Goal: Information Seeking & Learning: Learn about a topic

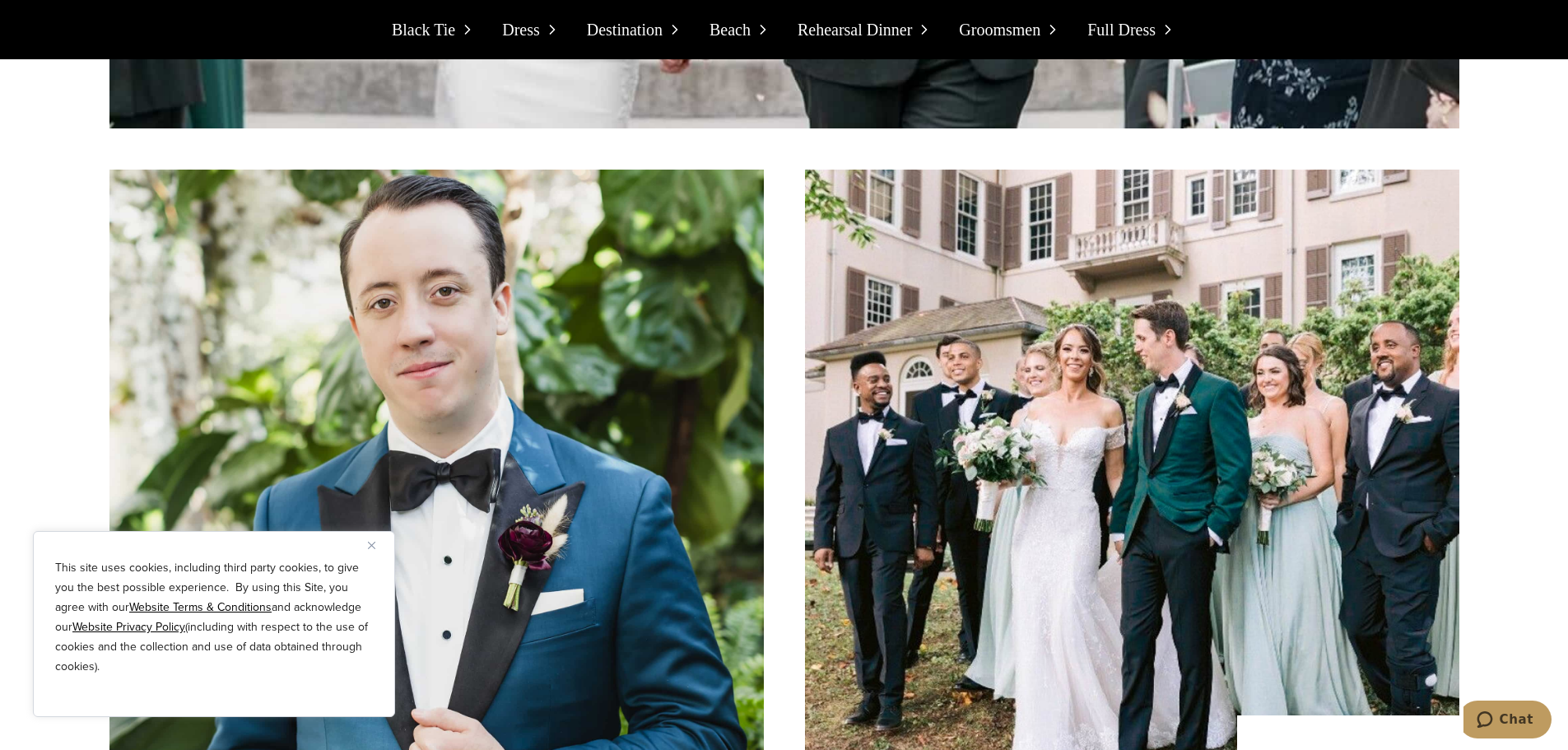
scroll to position [3037, 0]
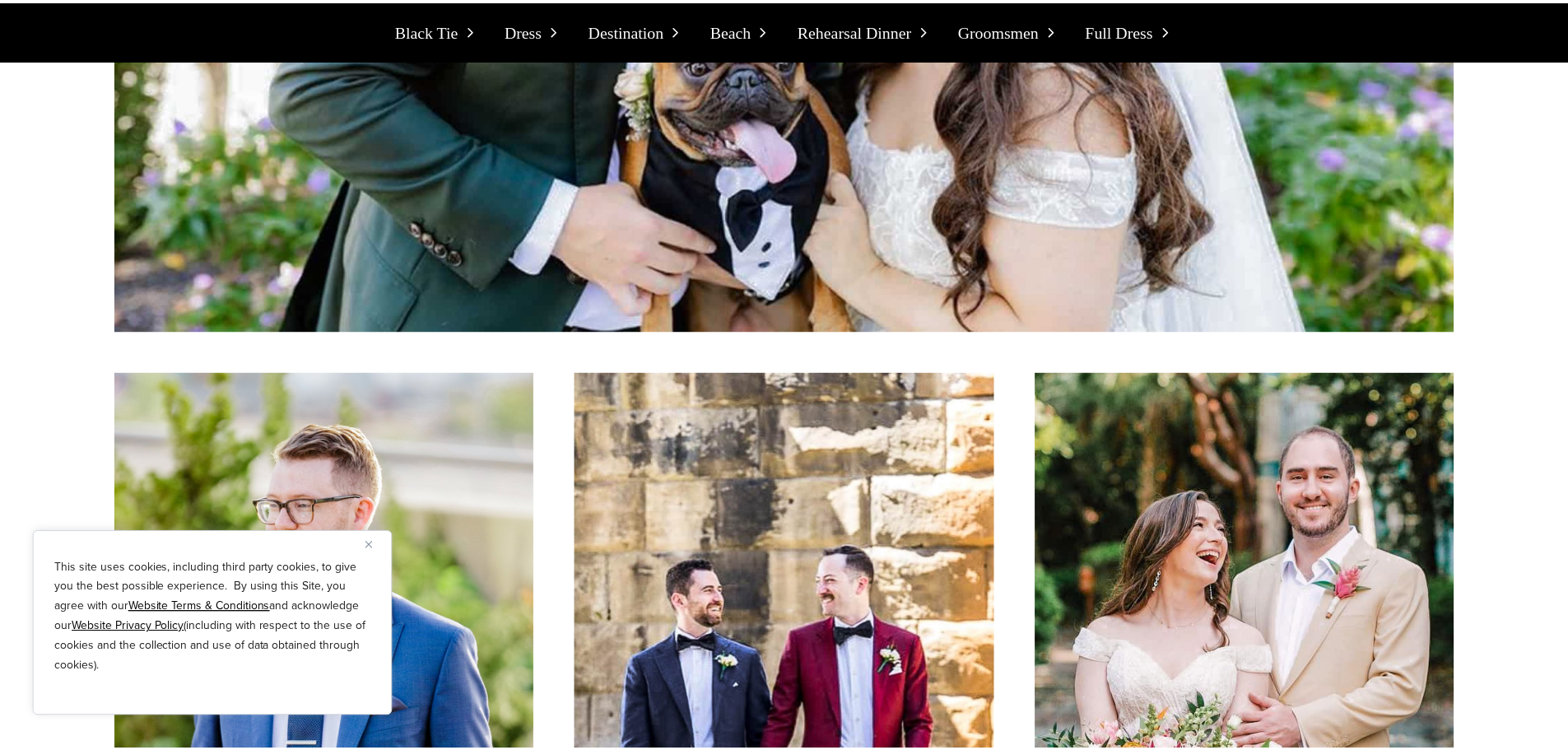
scroll to position [0, 0]
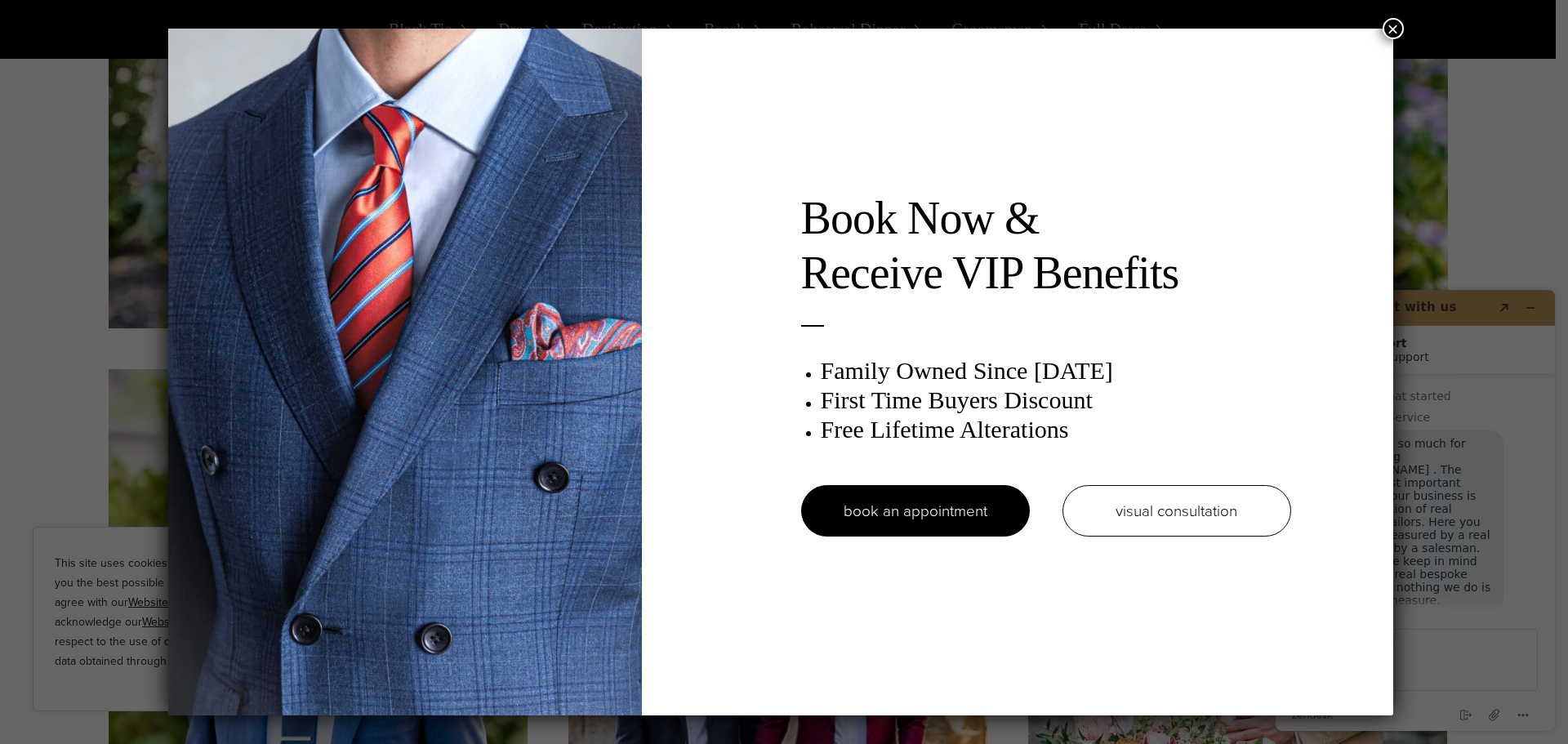
click at [1401, 25] on button "×" at bounding box center [1393, 28] width 21 height 21
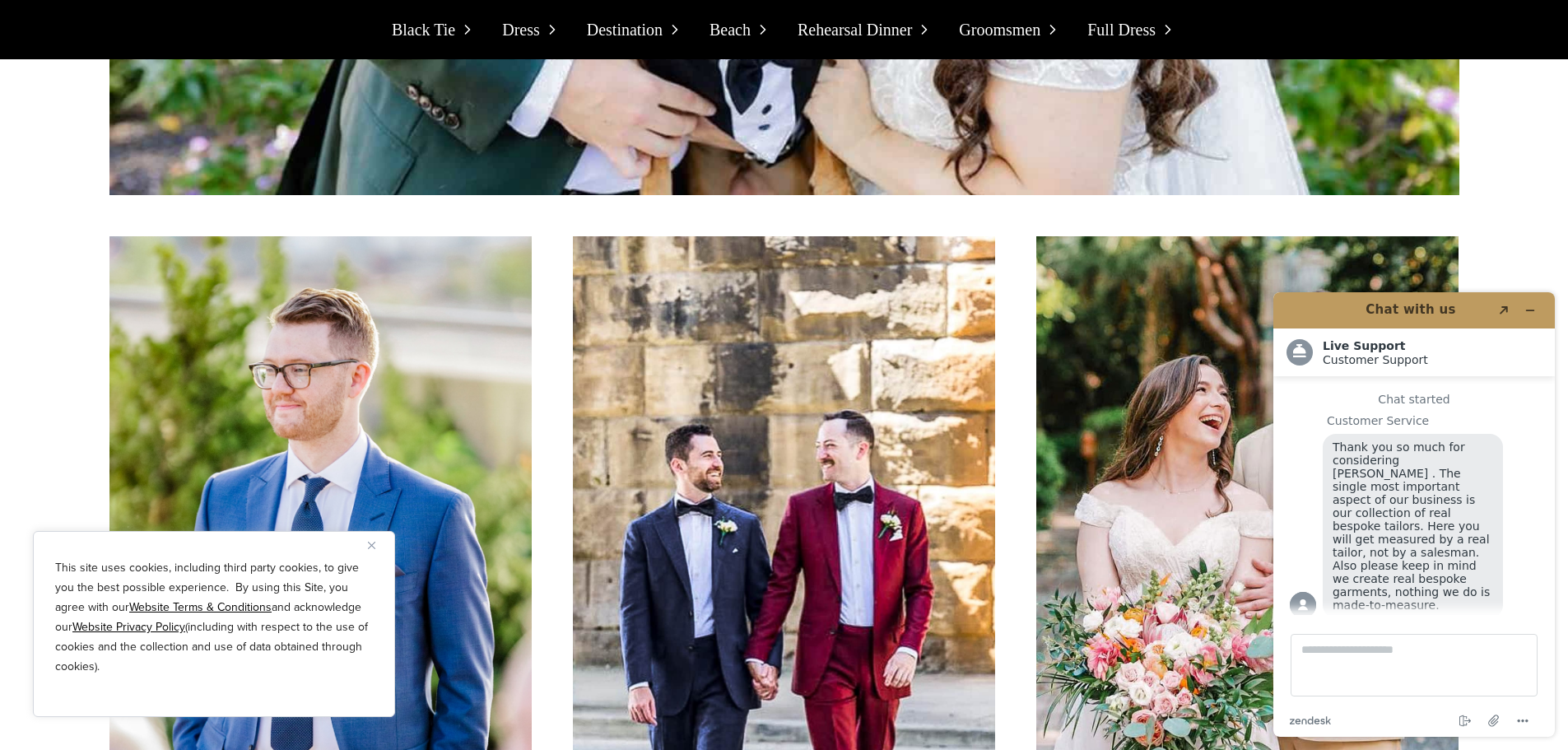
scroll to position [4803, 0]
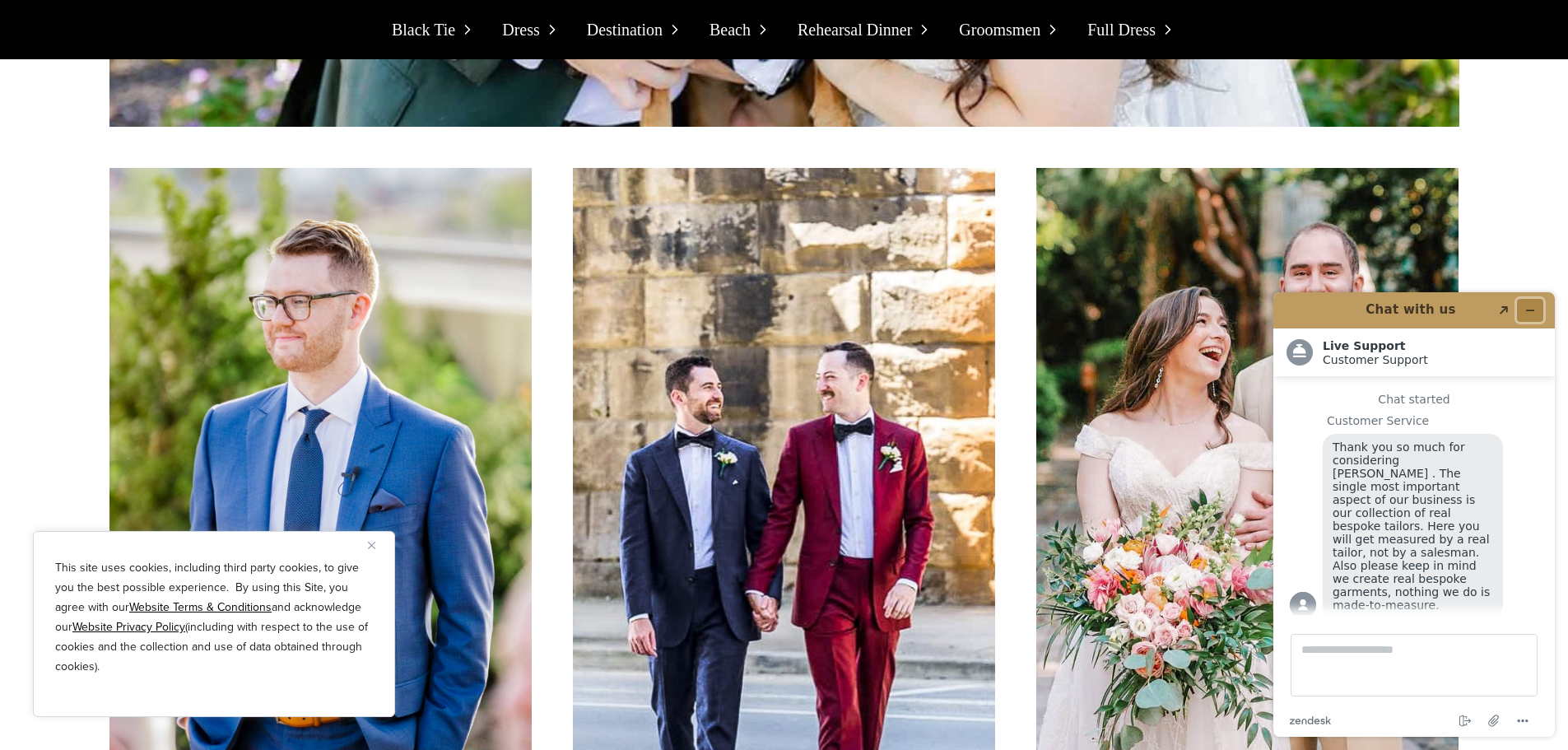
click at [1534, 312] on icon "Minimize widget" at bounding box center [1530, 310] width 12 height 12
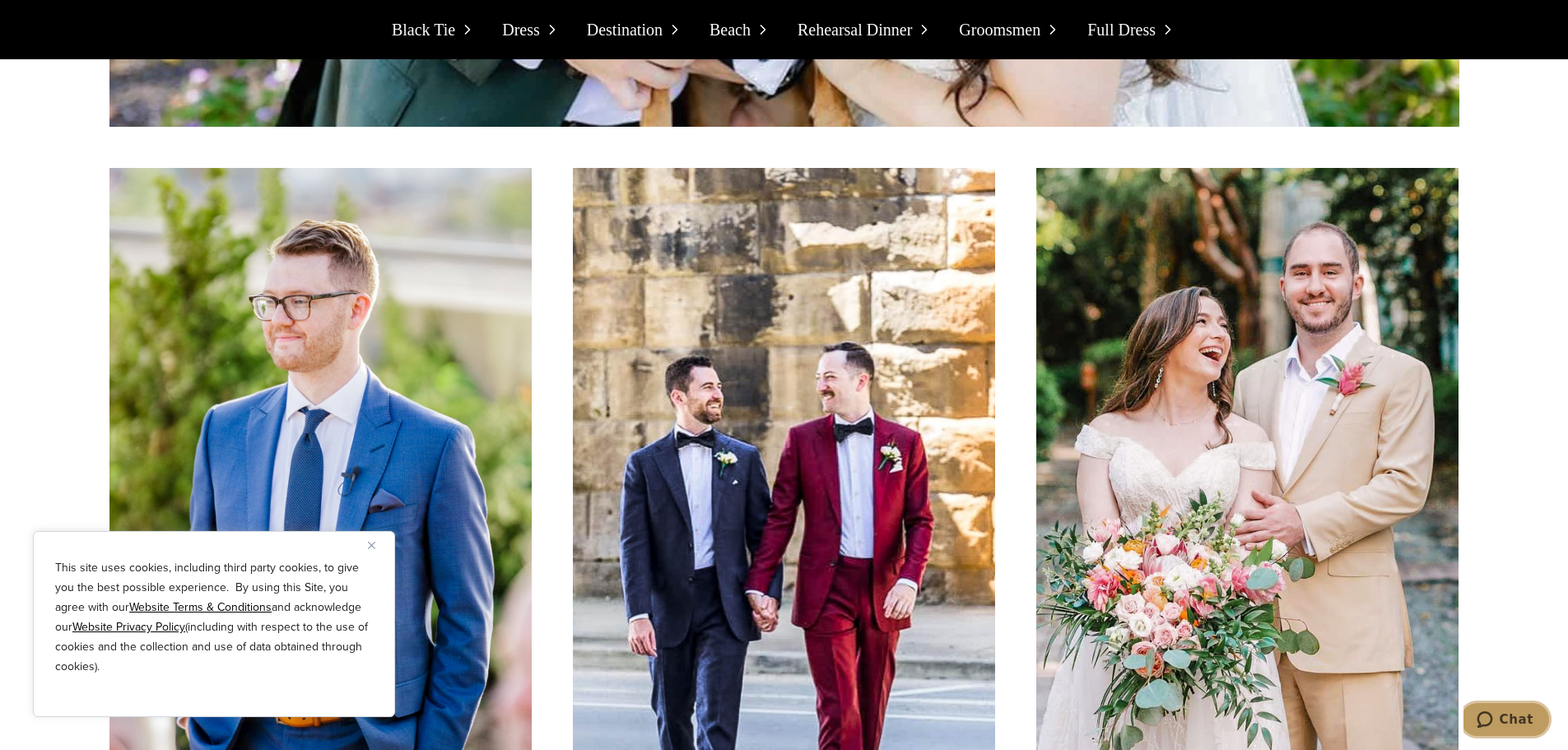
scroll to position [5007, 0]
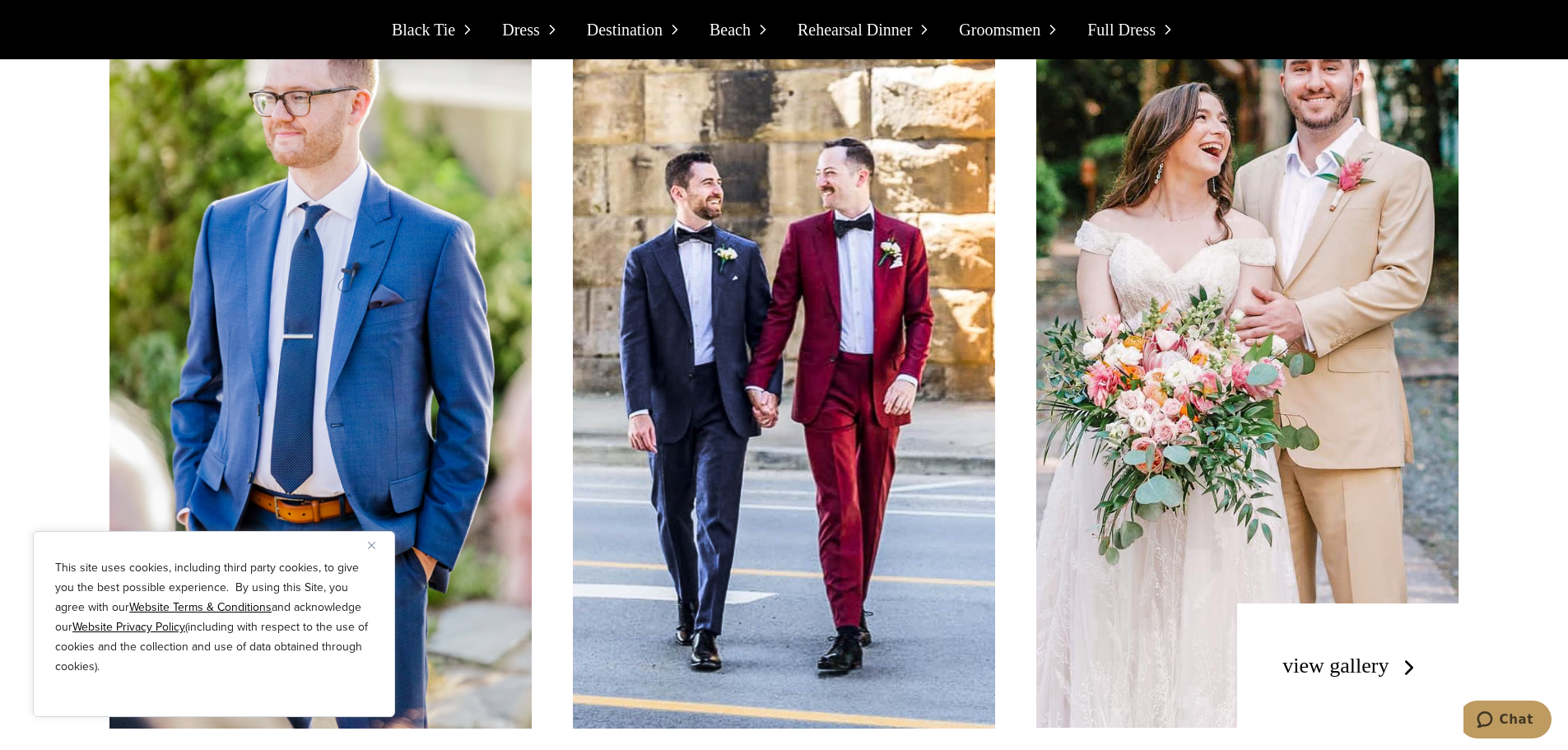
click at [366, 544] on div "This site uses cookies, including third party cookies, to give you the best pos…" at bounding box center [214, 624] width 363 height 186
click at [372, 542] on img "Close" at bounding box center [372, 545] width 7 height 7
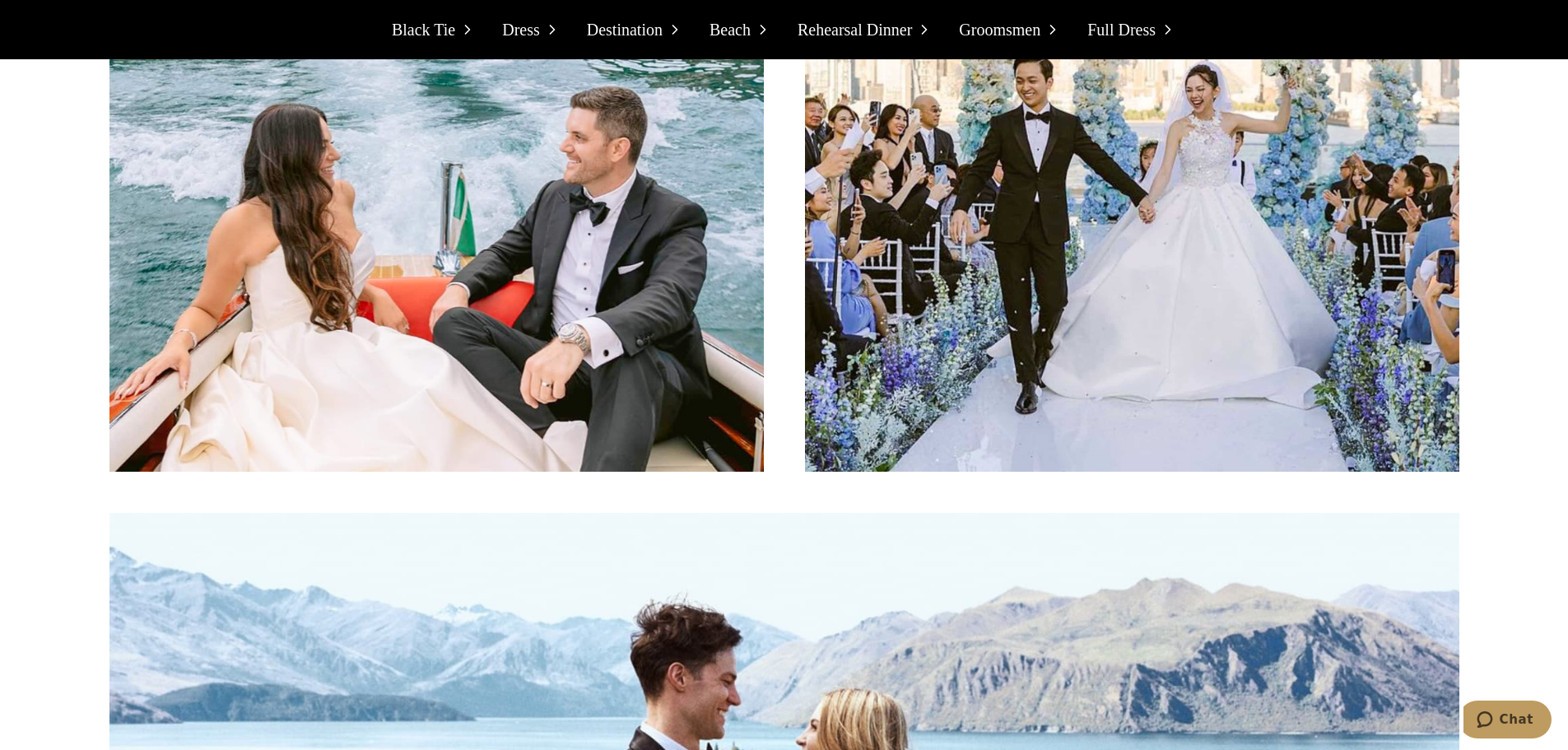
scroll to position [6799, 0]
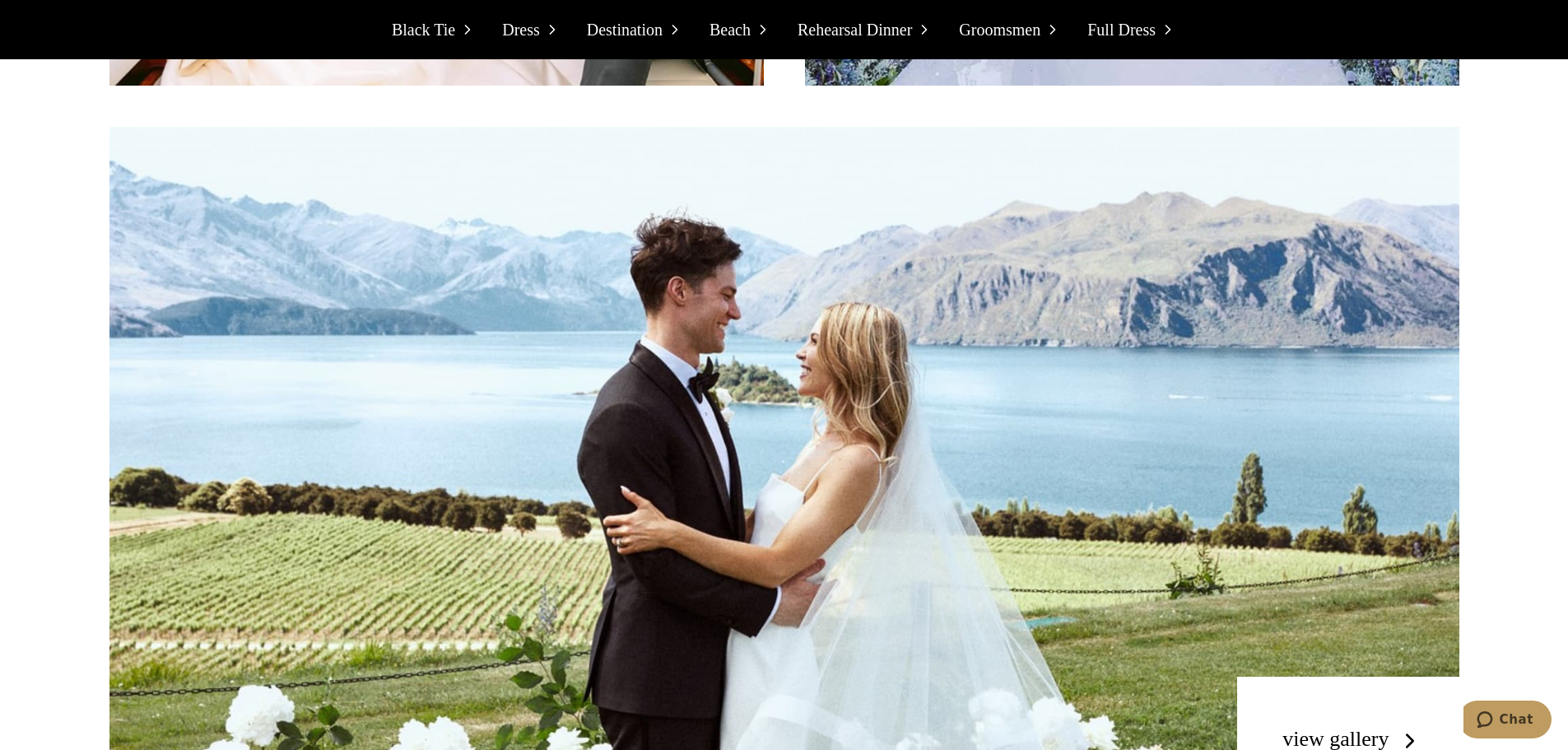
click at [1546, 288] on section "Destination Weddings Choosing the right suit for a destination wedding is chall…" at bounding box center [784, 48] width 1568 height 1865
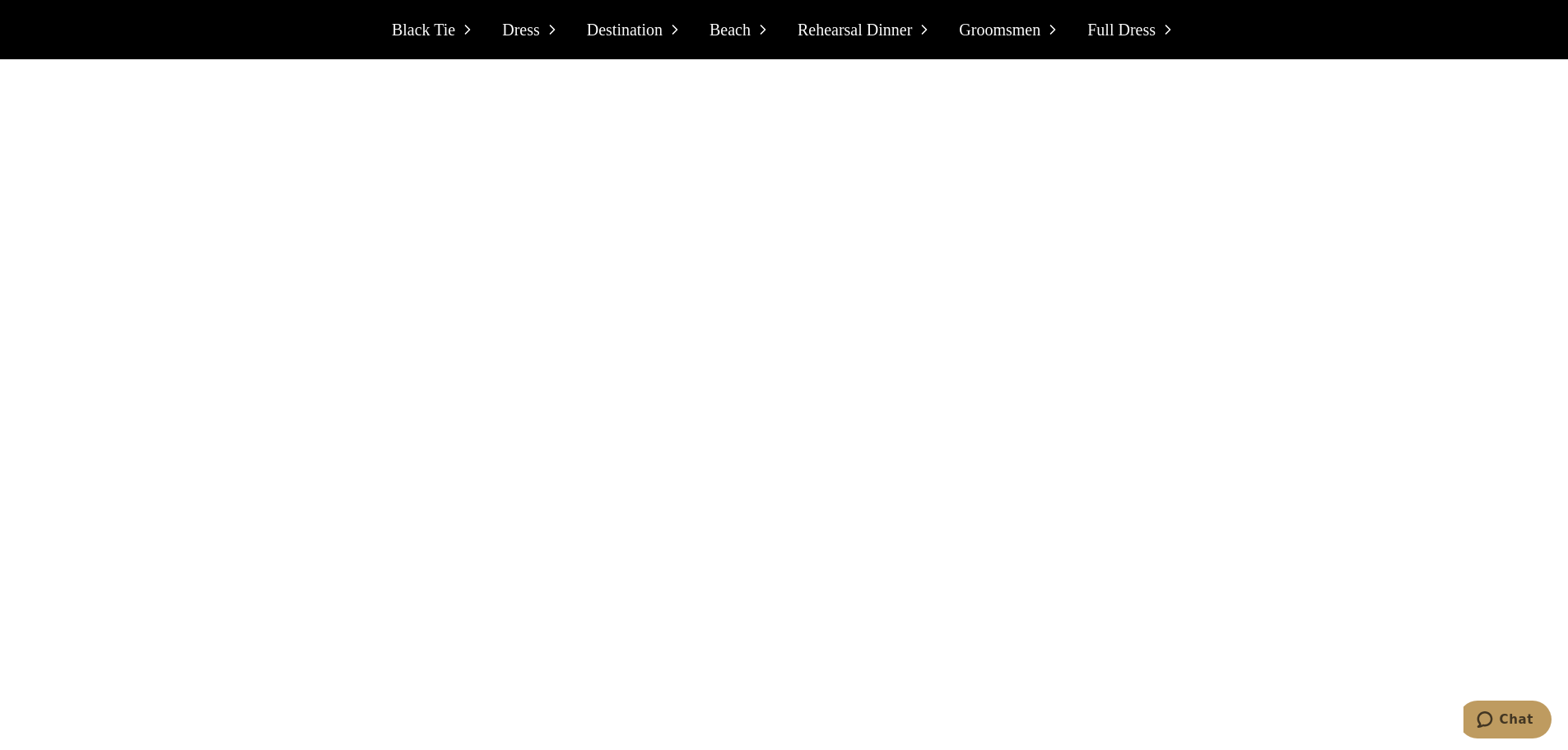
scroll to position [8750, 0]
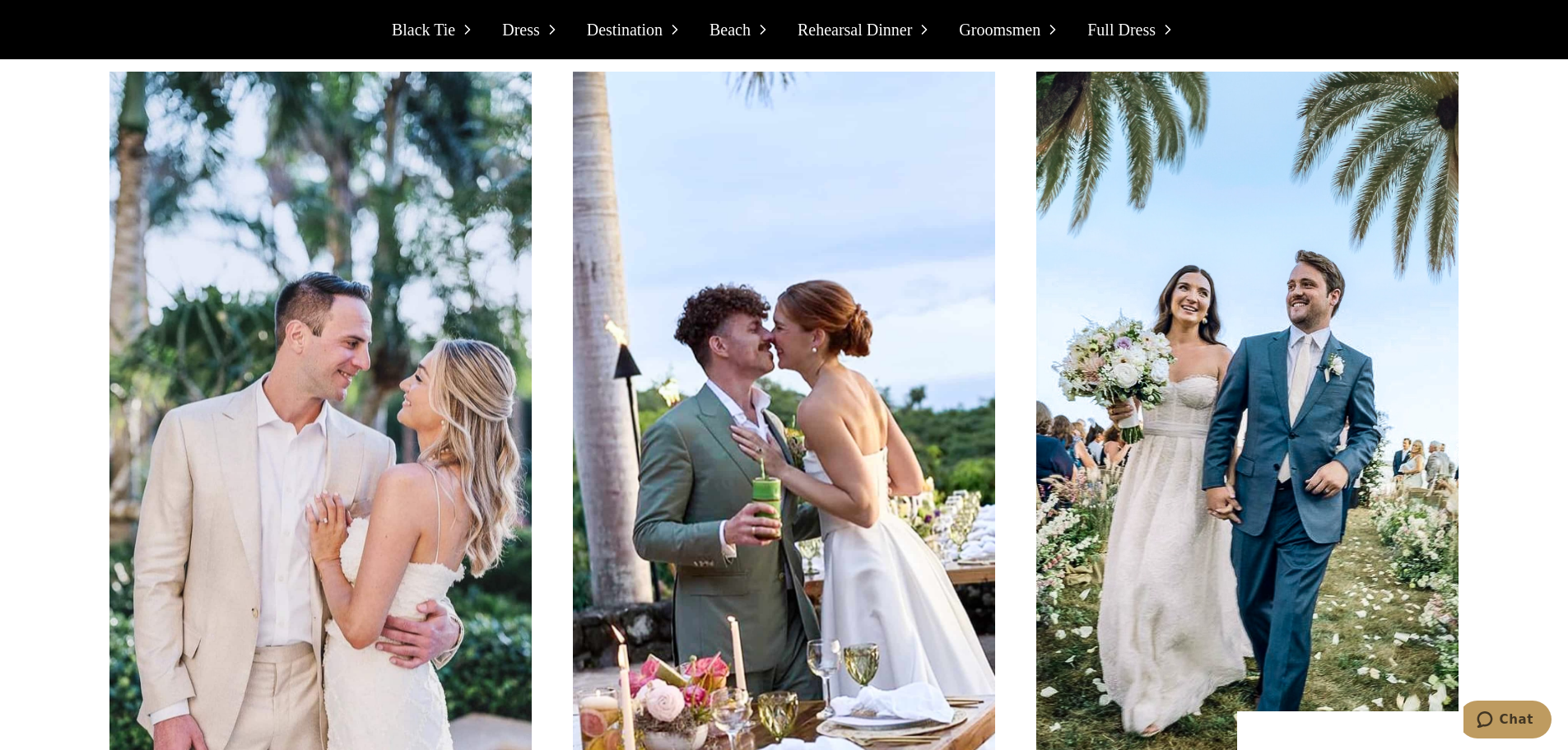
click at [1541, 312] on section "Beach Weddings Navigating the nuances of beach wedding attire can be tricky. Li…" at bounding box center [784, 23] width 1568 height 1985
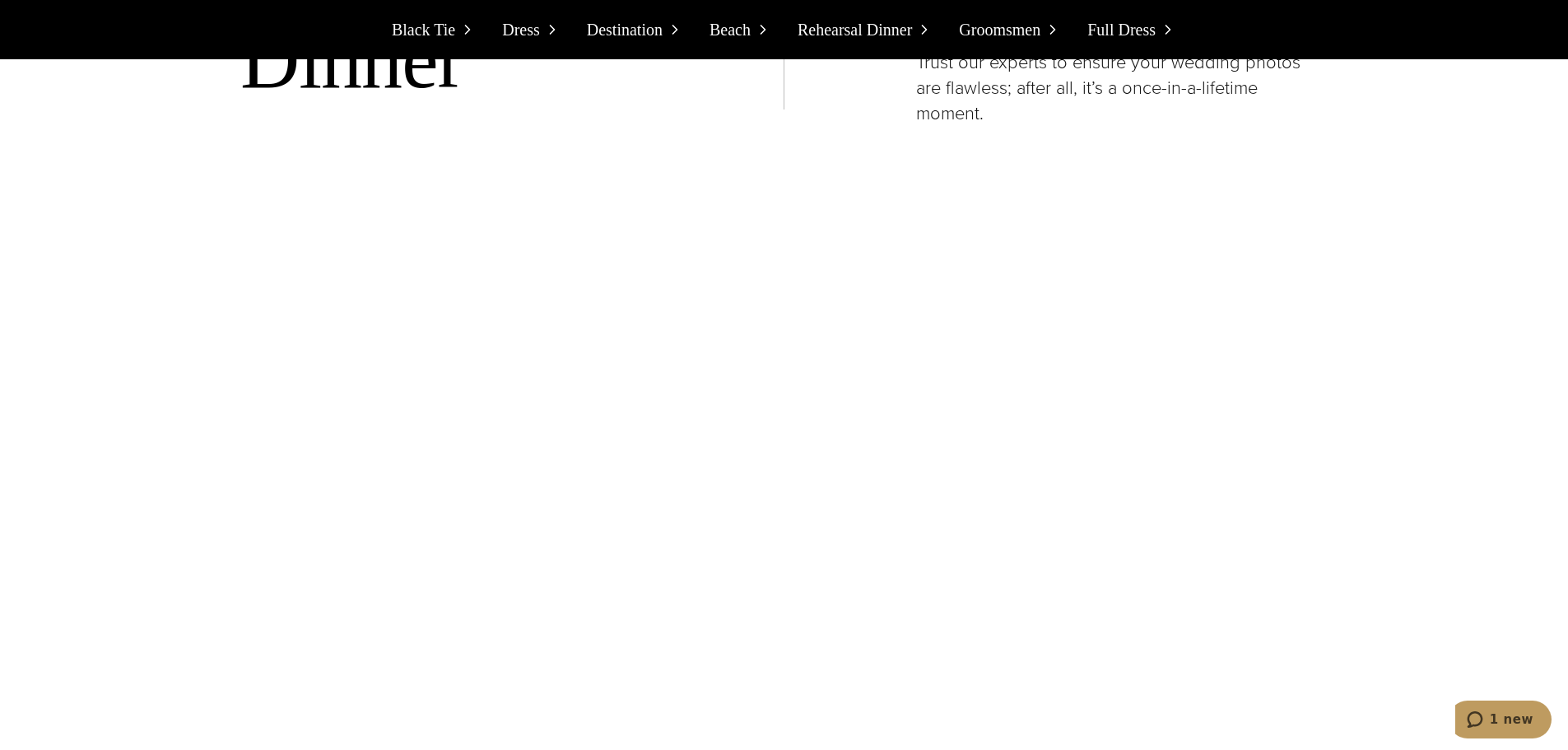
scroll to position [9998, 0]
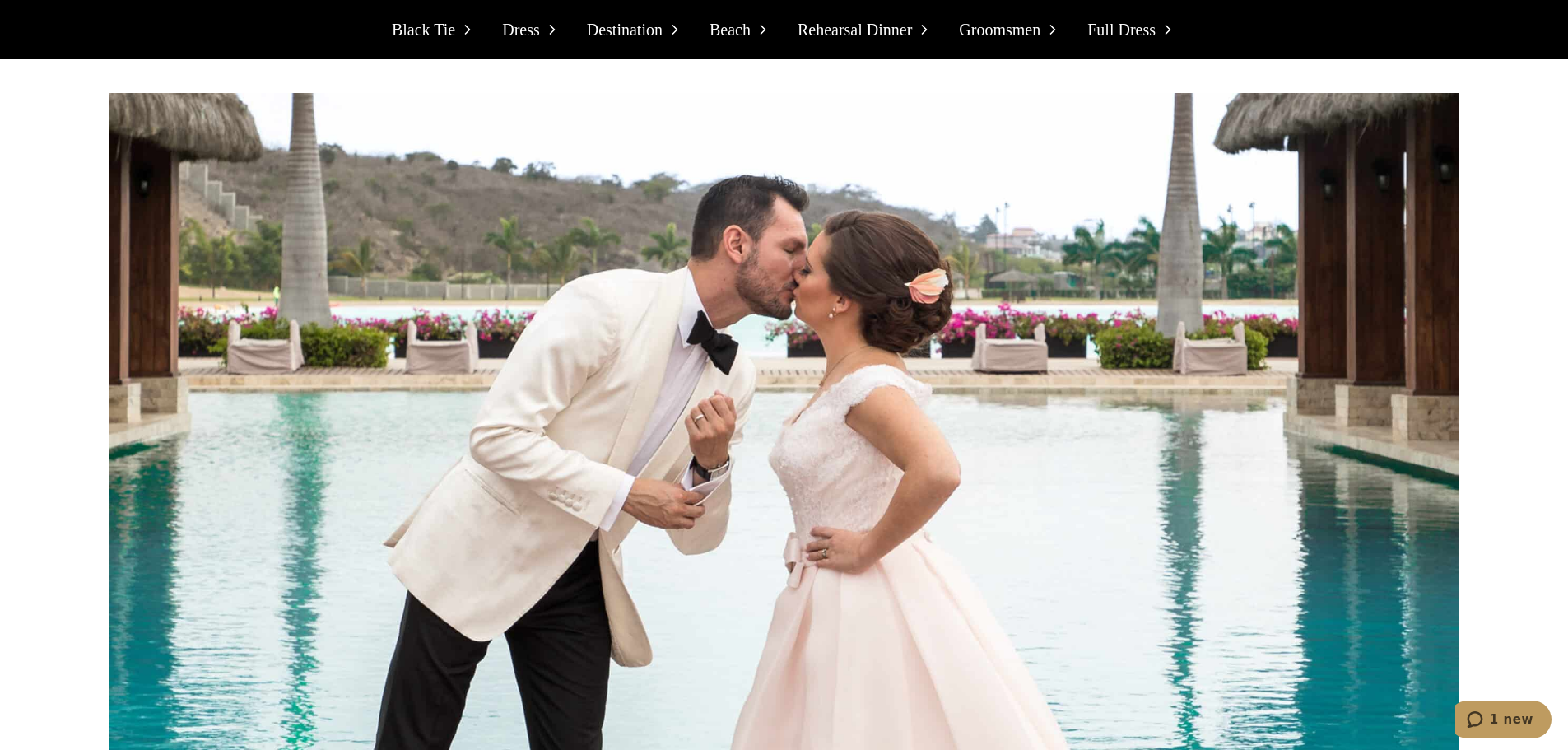
drag, startPoint x: 1538, startPoint y: 396, endPoint x: 1577, endPoint y: 396, distance: 39.0
click at [1539, 396] on section "Rehearsal Dinner Selecting the perfect jacket for a rehearsal dinner is an art.…" at bounding box center [784, 759] width 1568 height 1981
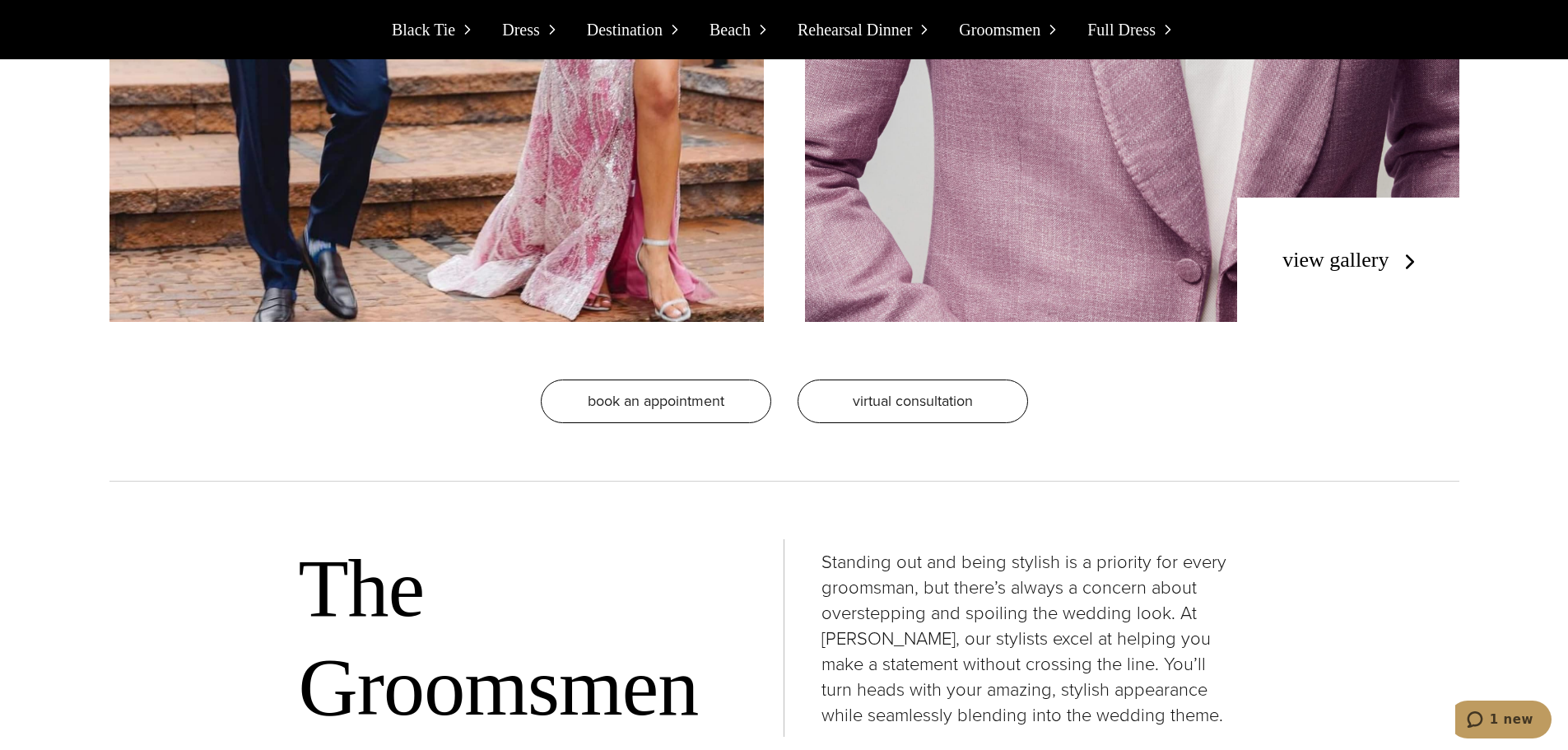
scroll to position [11268, 0]
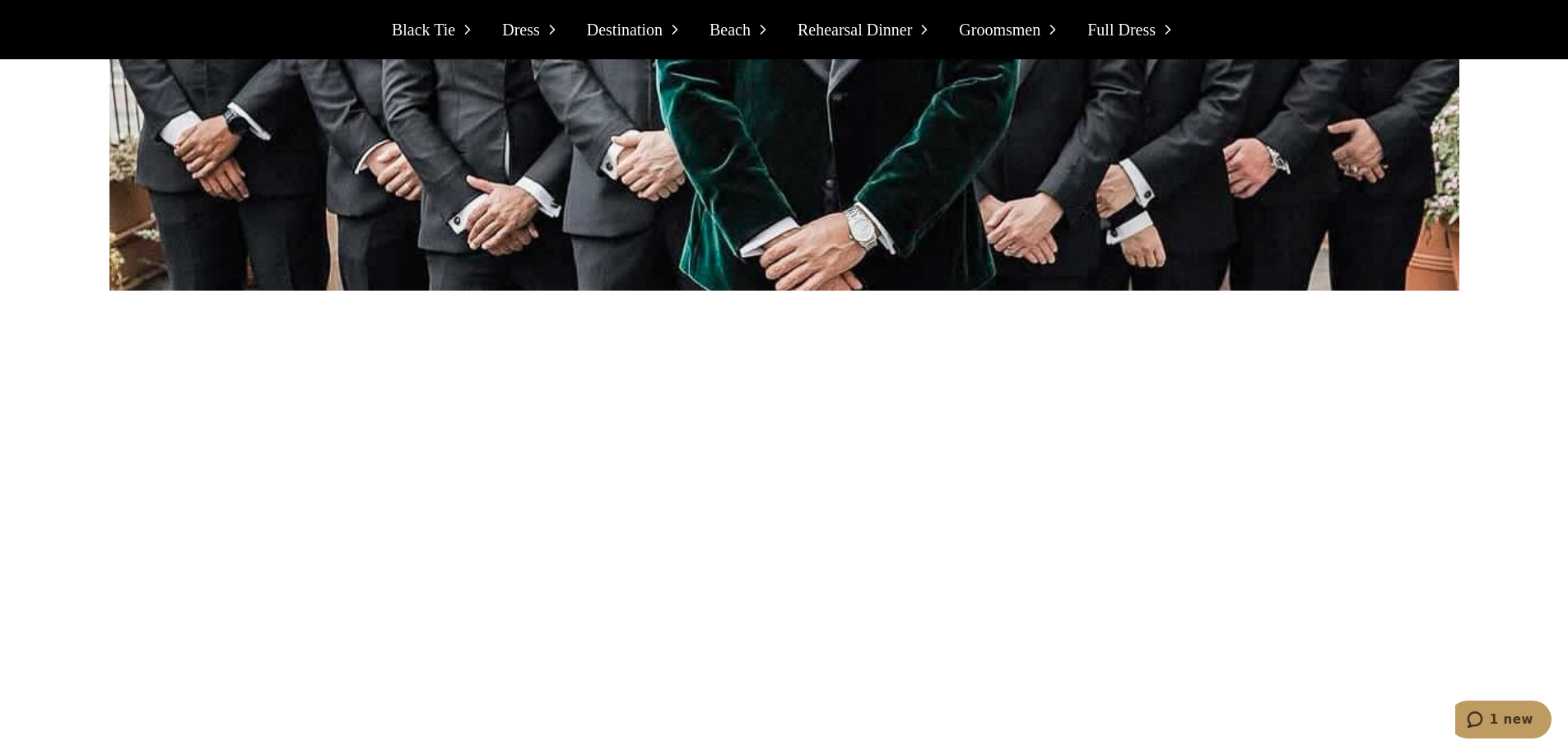
scroll to position [12493, 0]
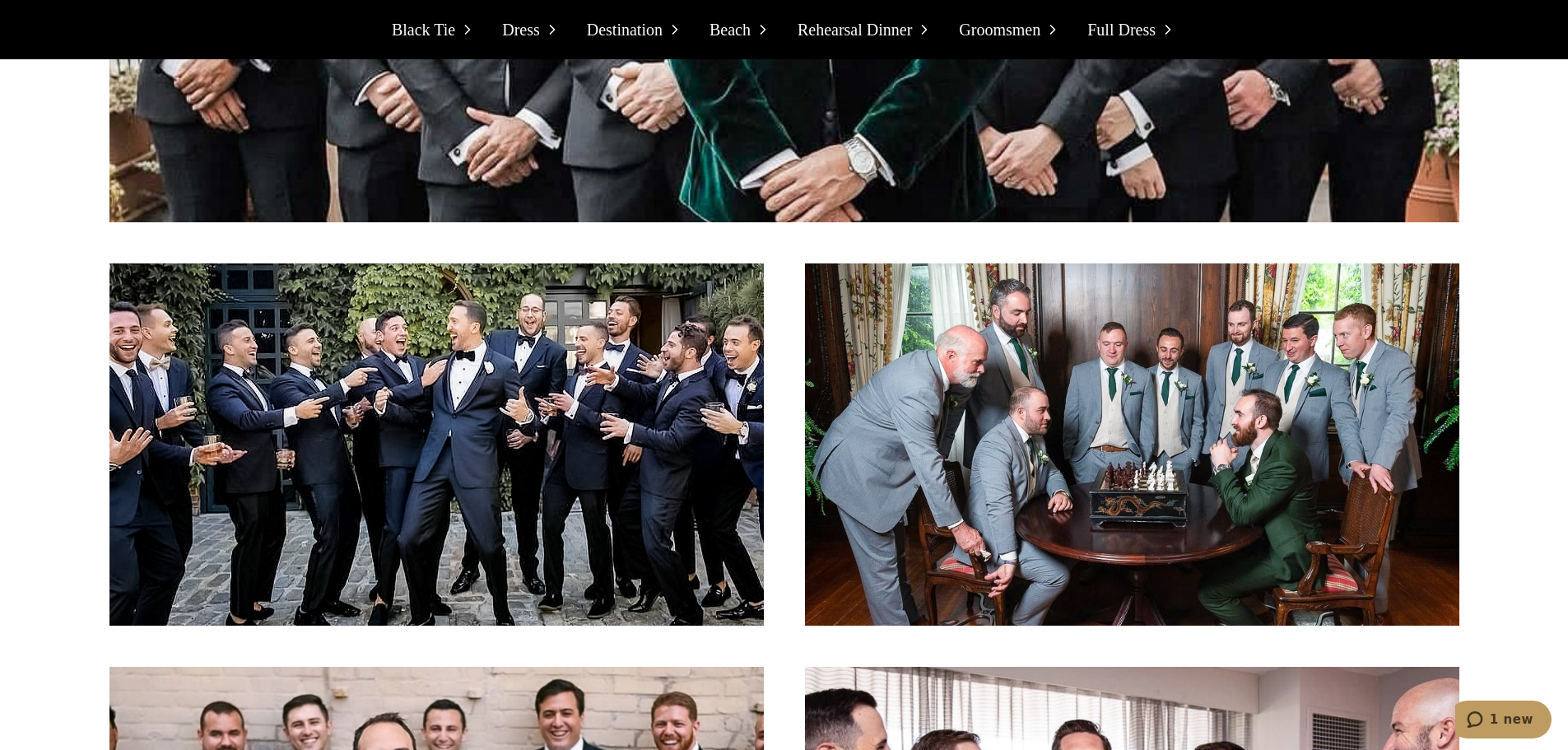
click at [1500, 349] on section "The Groomsmen Standing out and being stylish is a priority for every groomsman,…" at bounding box center [784, 233] width 1568 height 1957
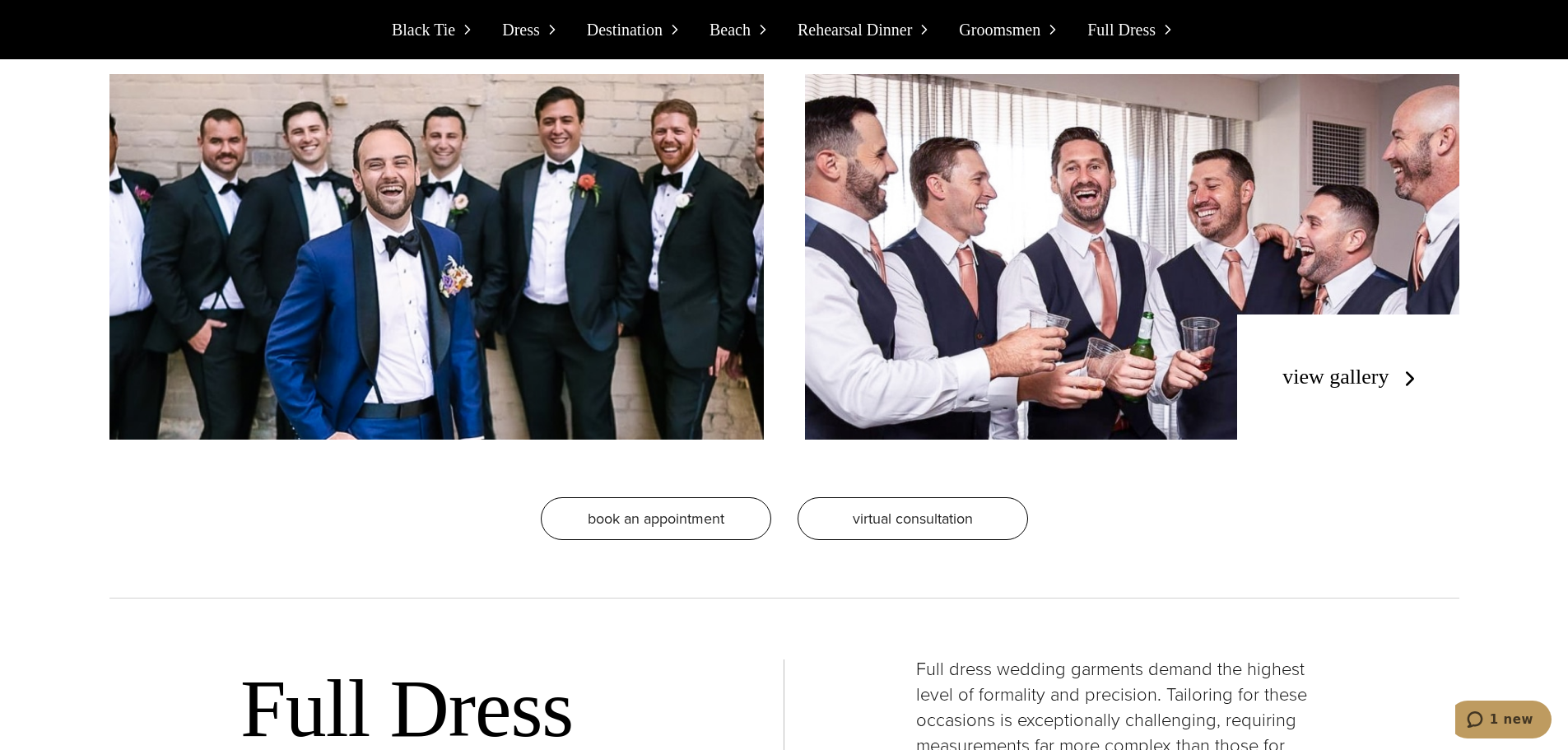
scroll to position [13149, 0]
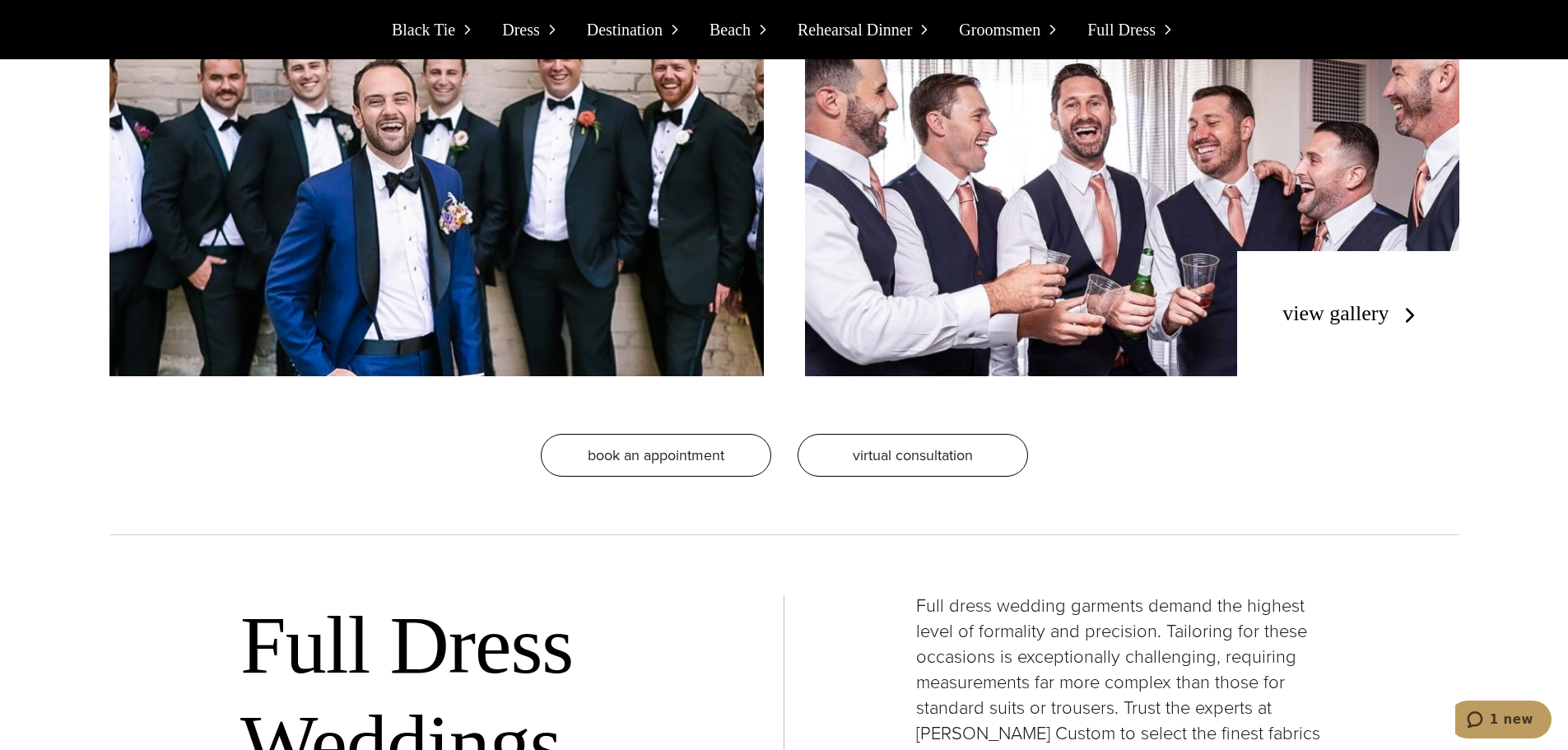
click at [1381, 417] on div "Book an appointment virtual consultation" at bounding box center [784, 477] width 1350 height 119
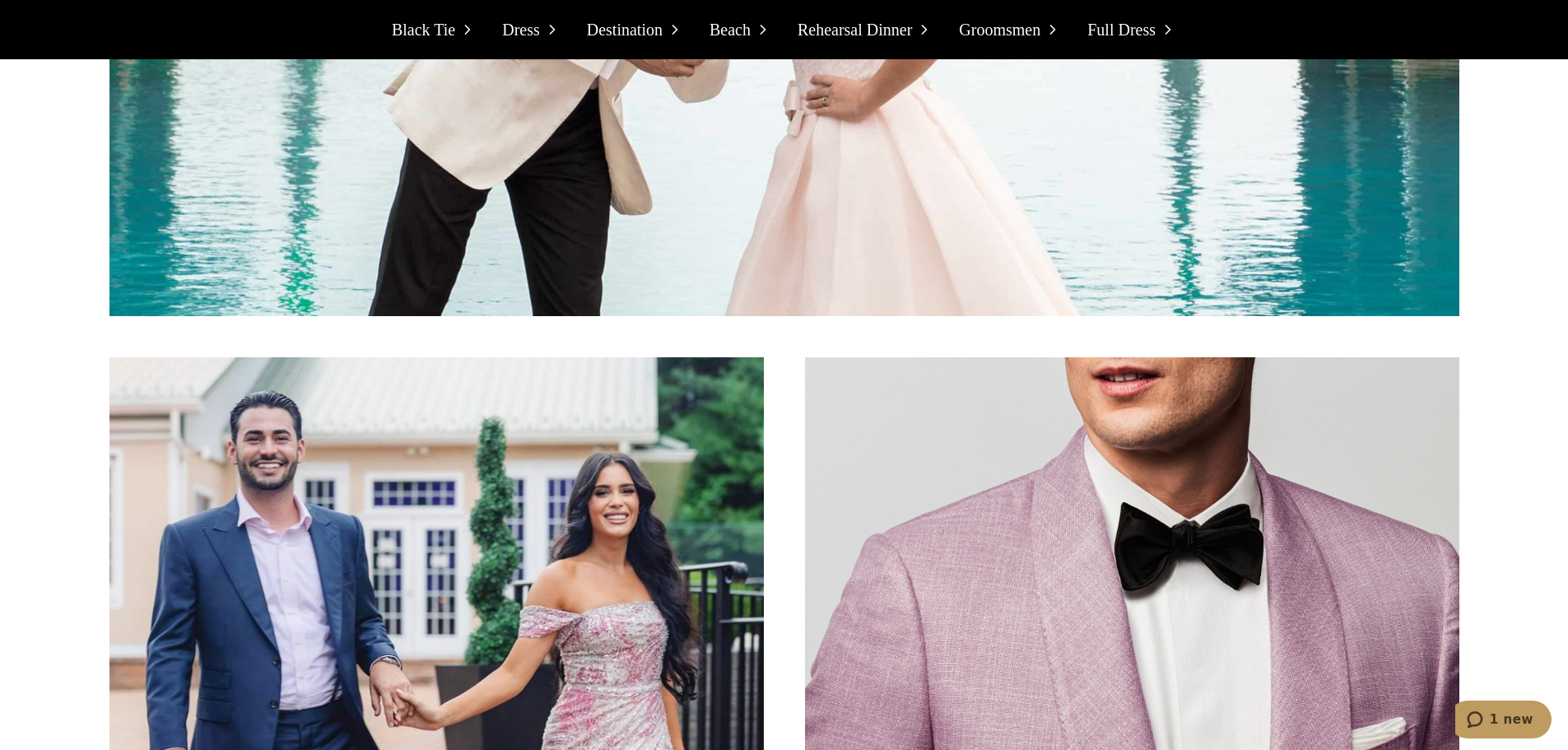
scroll to position [0, 0]
